Goal: Task Accomplishment & Management: Use online tool/utility

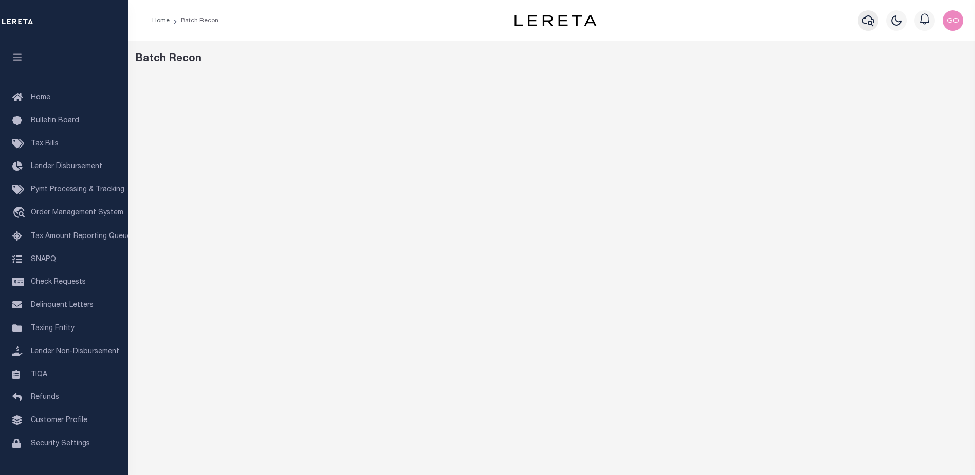
click at [868, 24] on icon "button" at bounding box center [868, 20] width 12 height 11
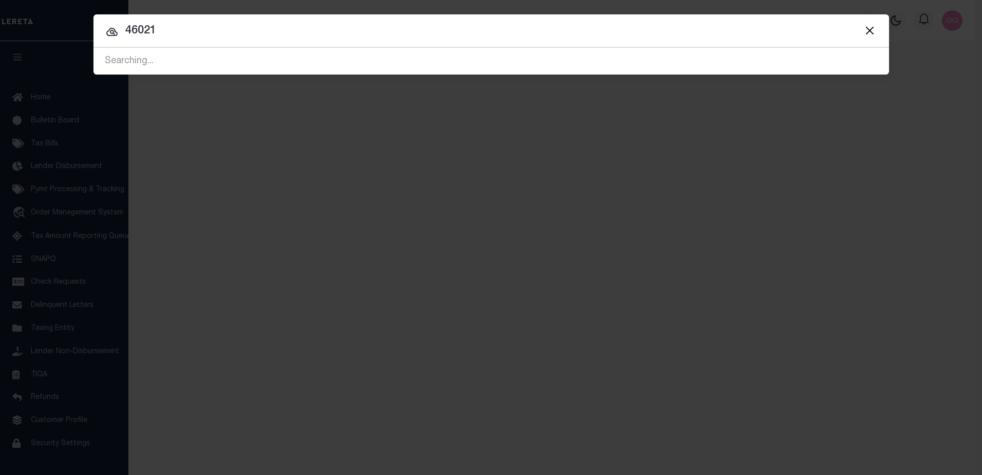
type input "46021"
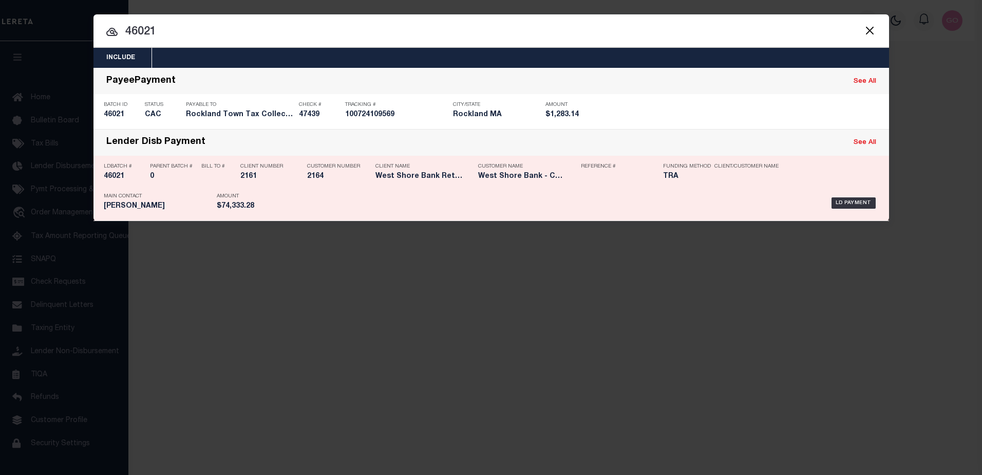
click at [109, 177] on h5 "46021" at bounding box center [124, 176] width 41 height 9
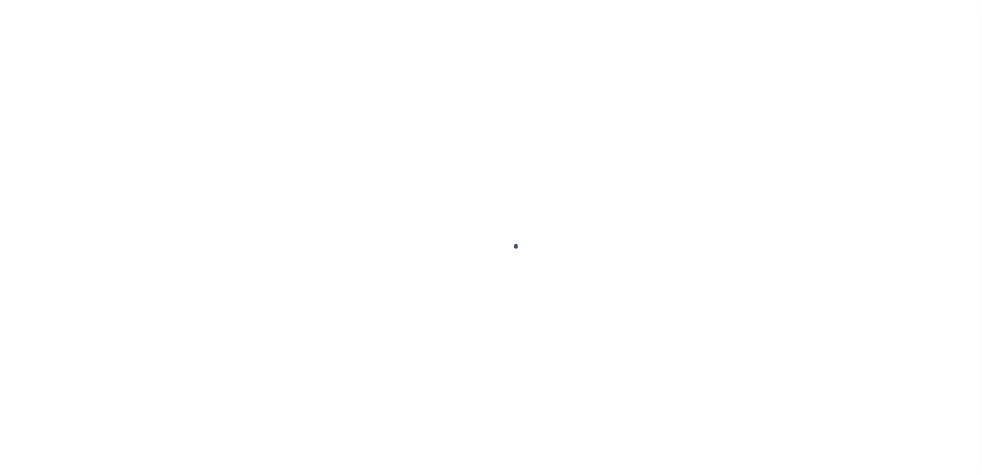
type input "$0.00"
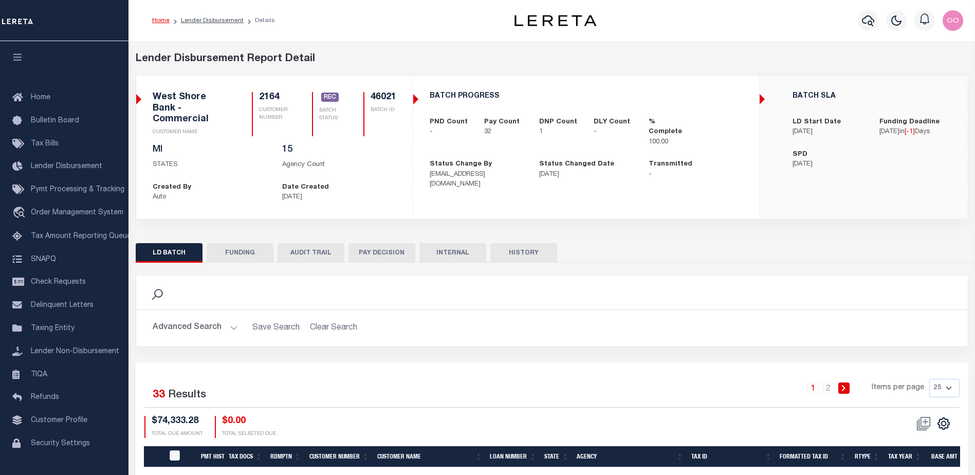
click at [255, 249] on button "FUNDING" at bounding box center [240, 253] width 67 height 20
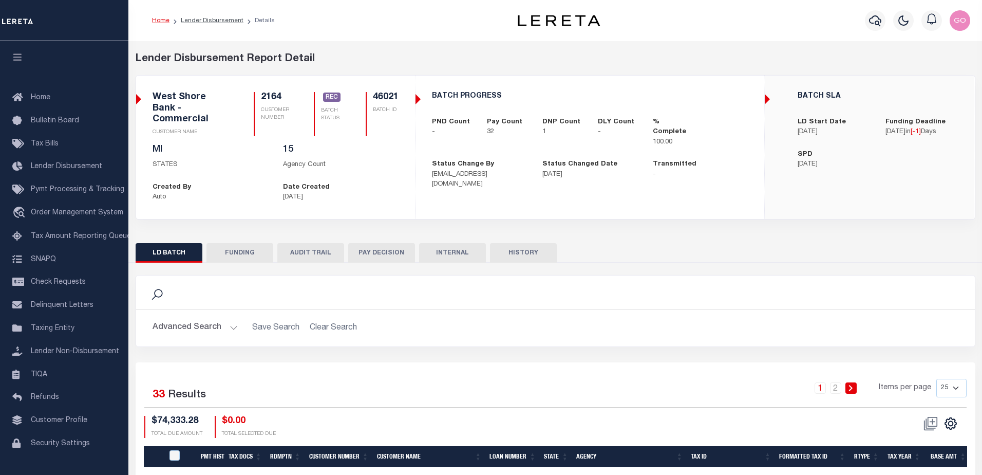
type input "$72,222.35"
type input "$0"
type input "[DATE]"
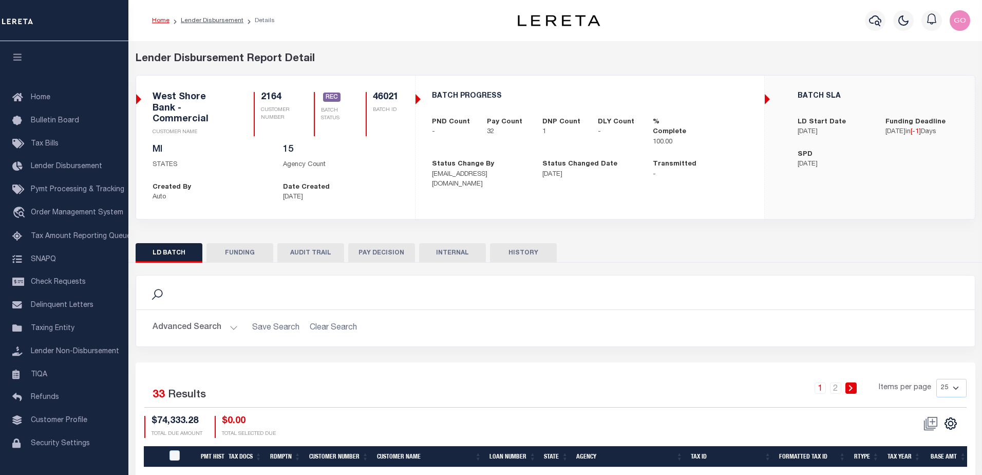
type input "20250909MMQFMP2700225609091306FT03"
type input "[DATE]"
select select "100"
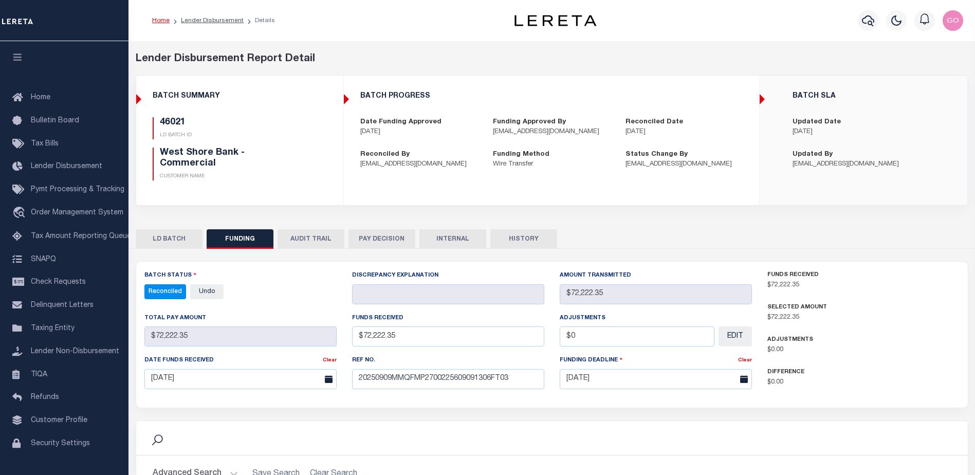
select select "100"
click at [293, 173] on p "CUSTOMER NAME" at bounding box center [231, 177] width 143 height 8
click at [446, 230] on button "INTERNAL" at bounding box center [452, 239] width 67 height 20
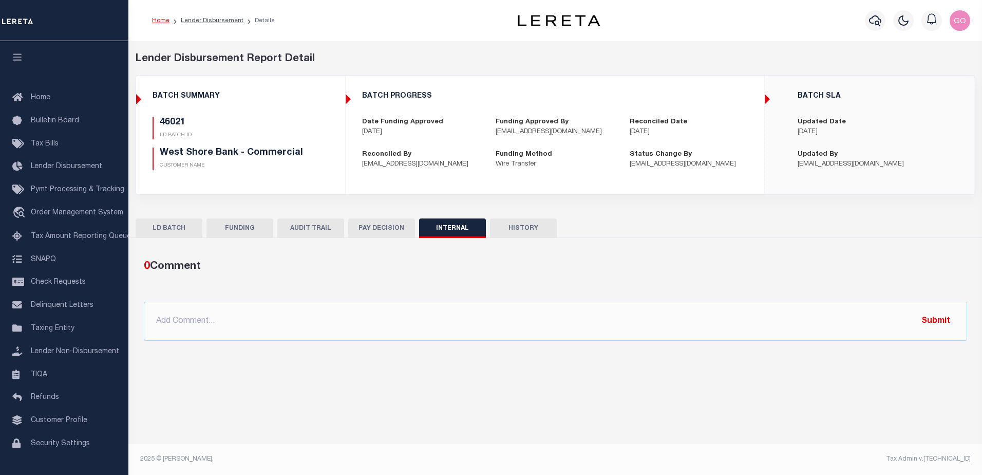
click at [252, 228] on button "FUNDING" at bounding box center [240, 228] width 67 height 20
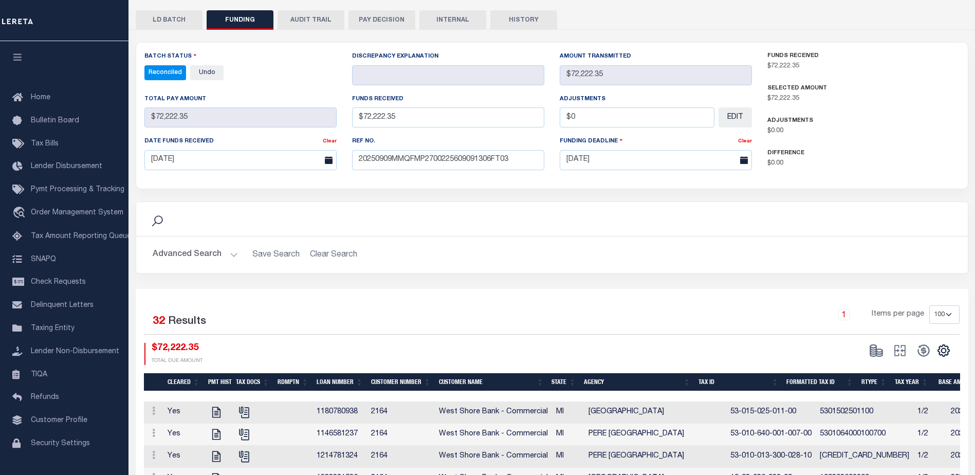
scroll to position [257, 0]
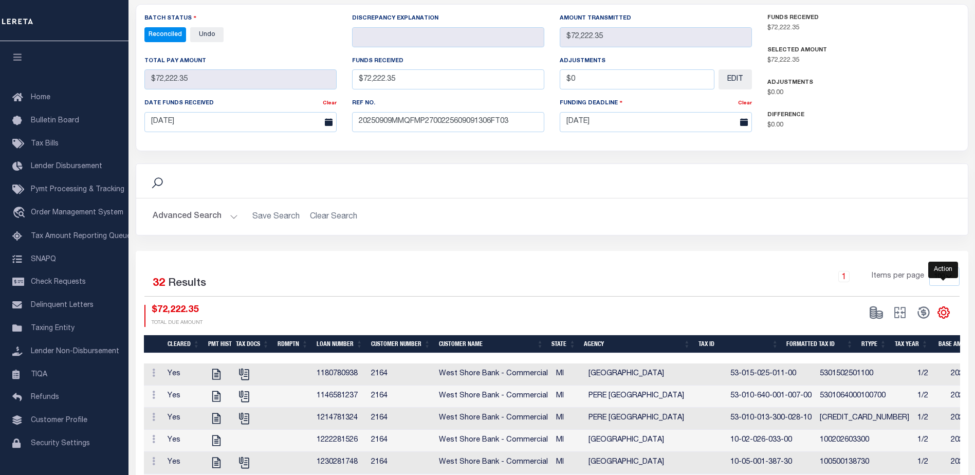
click at [943, 306] on icon "" at bounding box center [943, 312] width 13 height 13
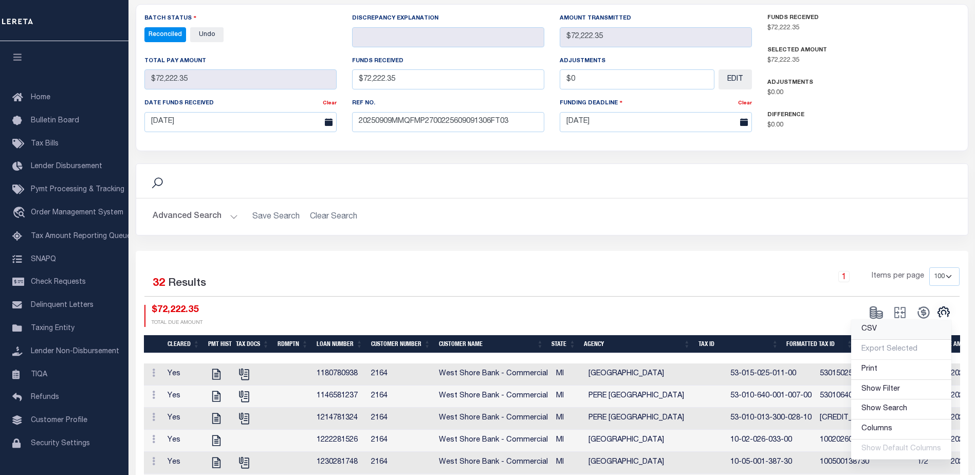
click at [874, 325] on span "CSV" at bounding box center [868, 328] width 15 height 7
